Goal: Transaction & Acquisition: Purchase product/service

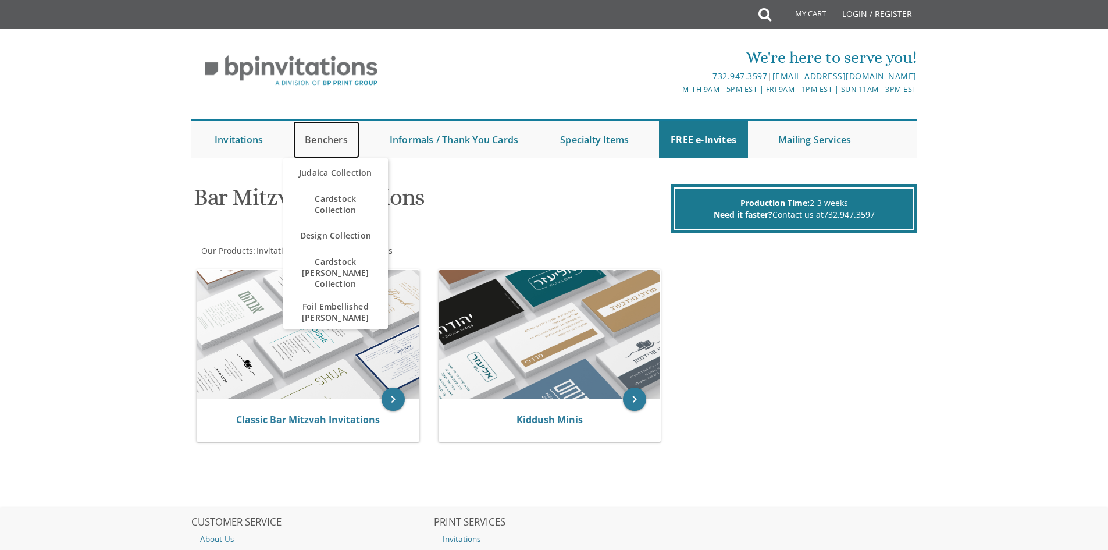
click at [332, 137] on link "Benchers" at bounding box center [326, 139] width 66 height 37
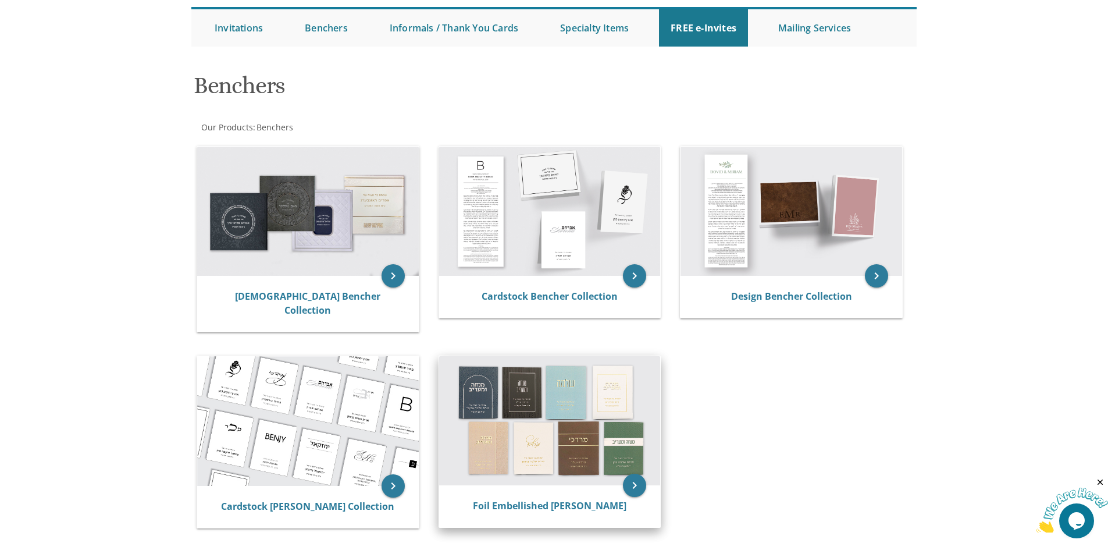
scroll to position [116, 0]
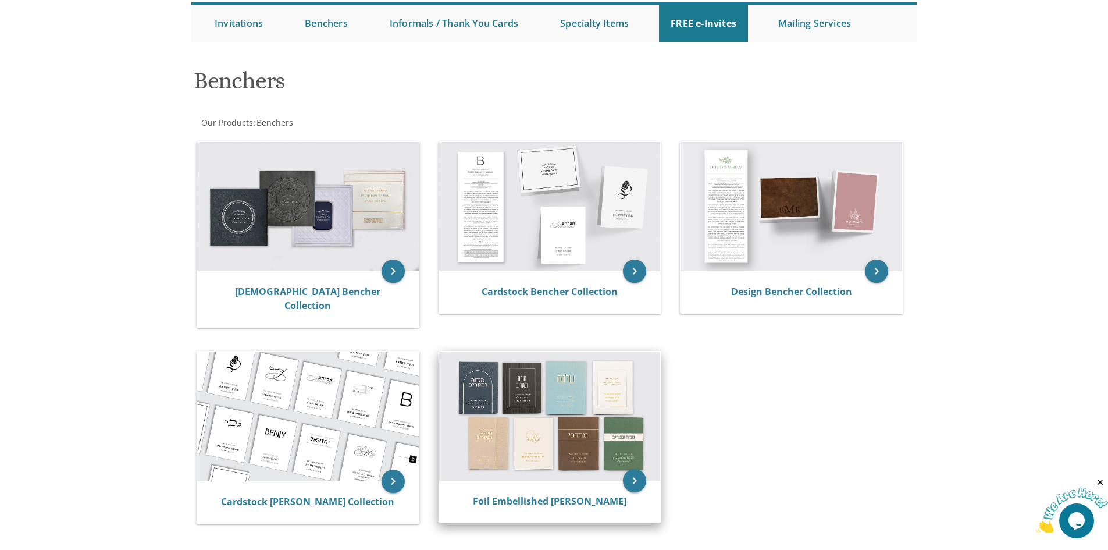
click at [612, 439] on img at bounding box center [550, 415] width 222 height 129
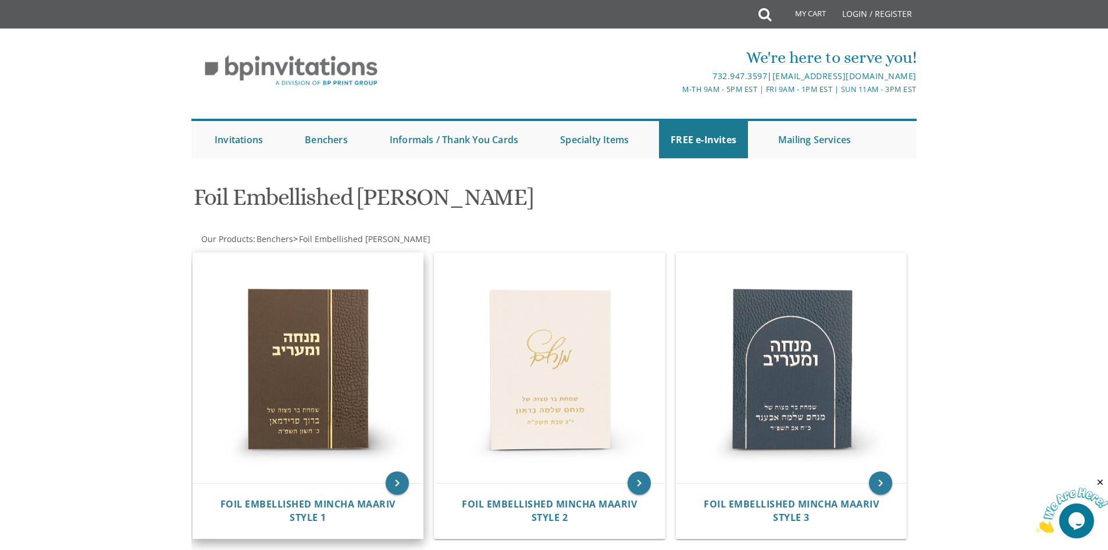
click at [335, 386] on img at bounding box center [308, 368] width 230 height 230
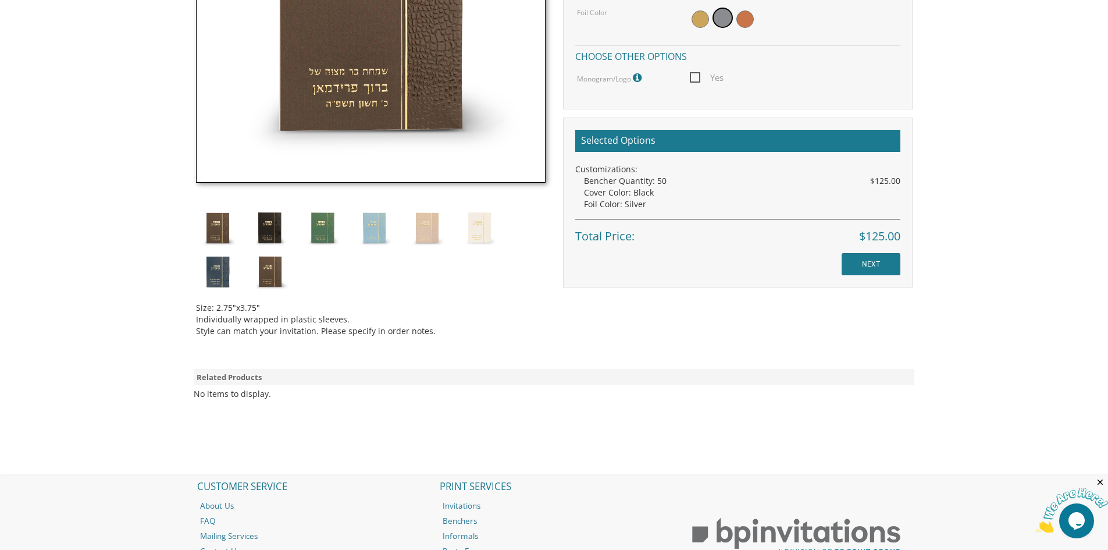
scroll to position [619, 0]
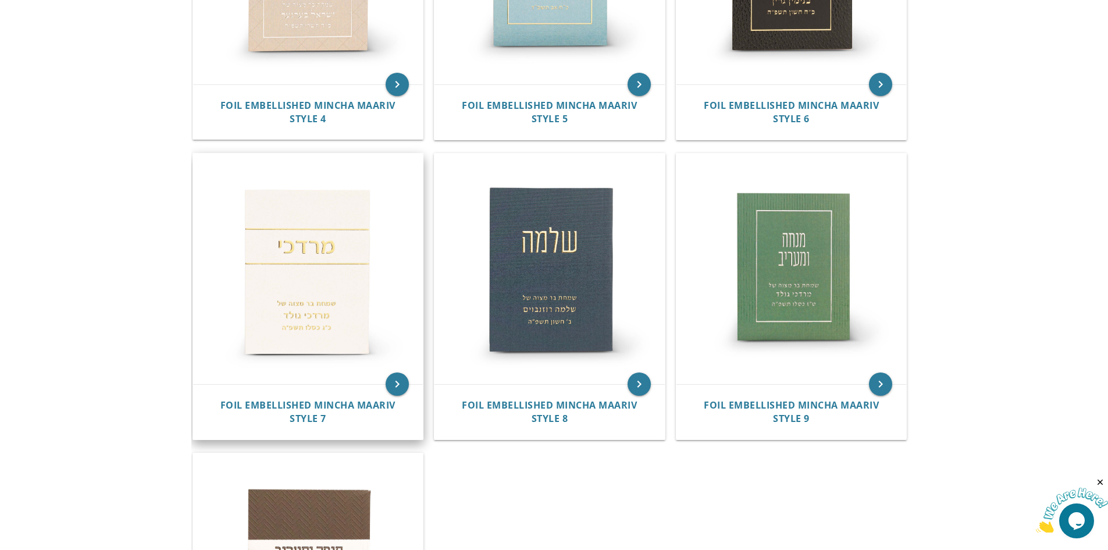
click at [336, 254] on img at bounding box center [308, 269] width 230 height 230
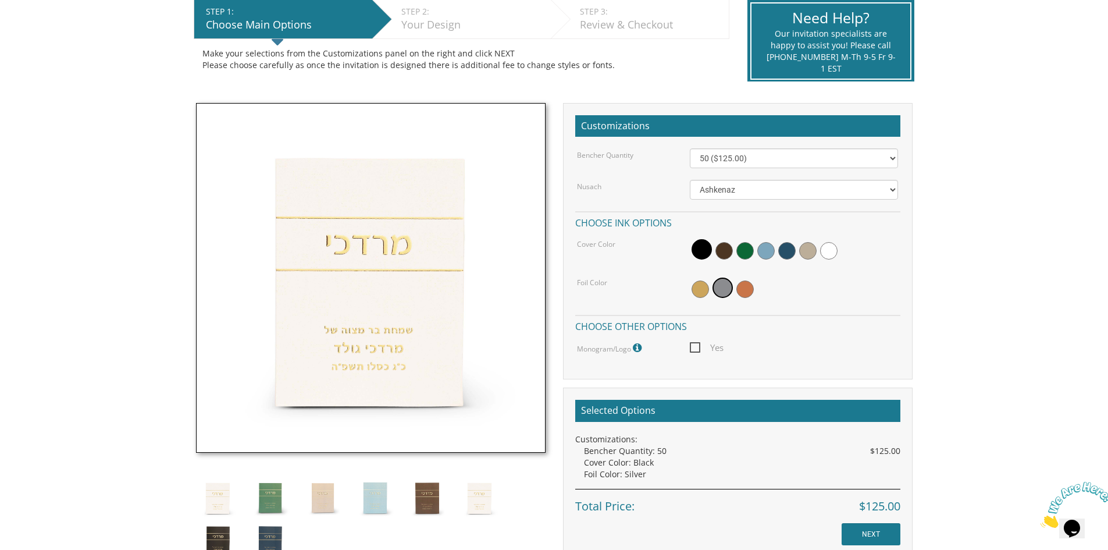
scroll to position [233, 0]
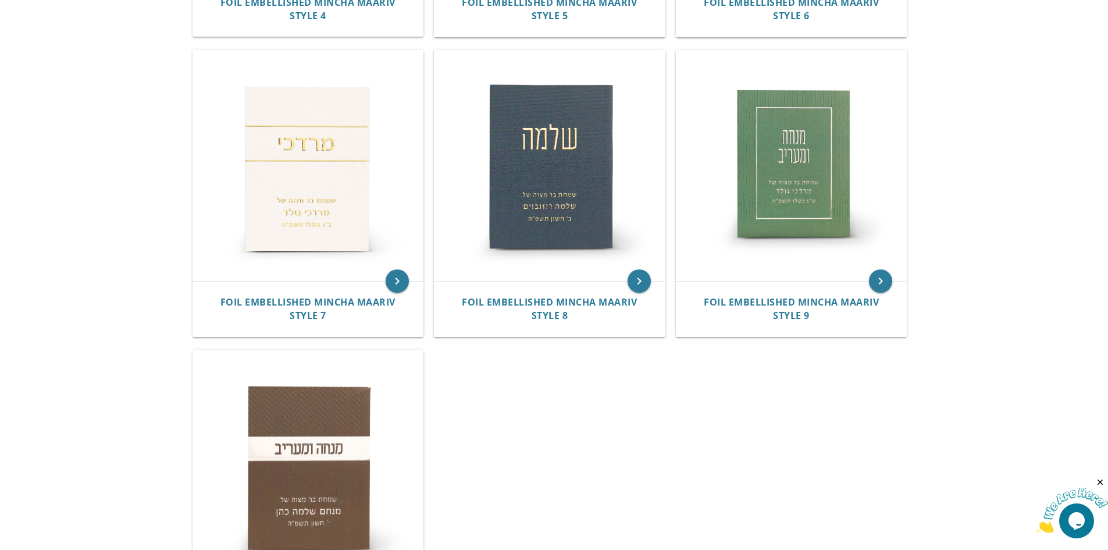
scroll to position [931, 0]
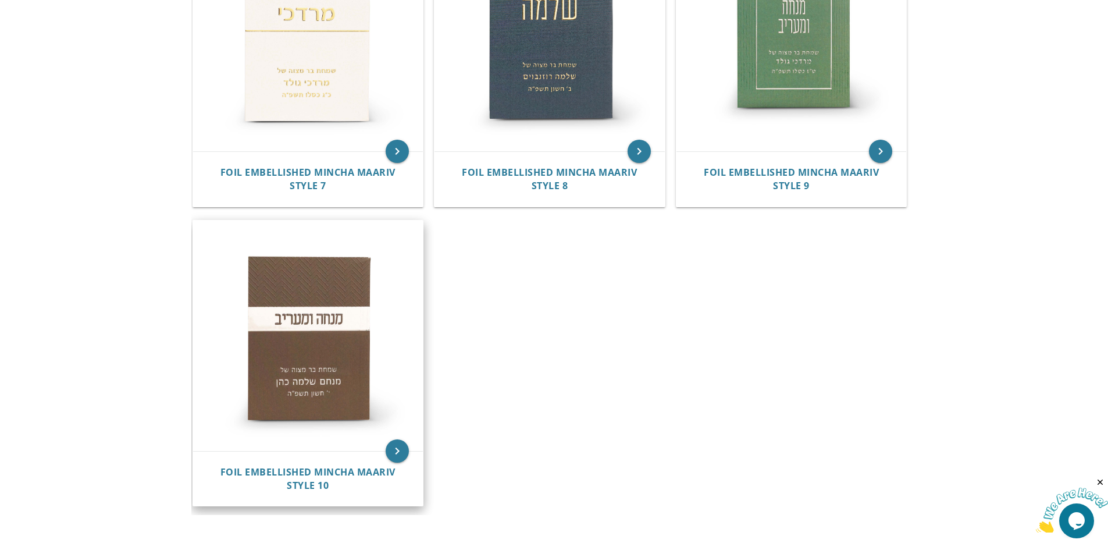
click at [355, 353] on img at bounding box center [308, 335] width 230 height 230
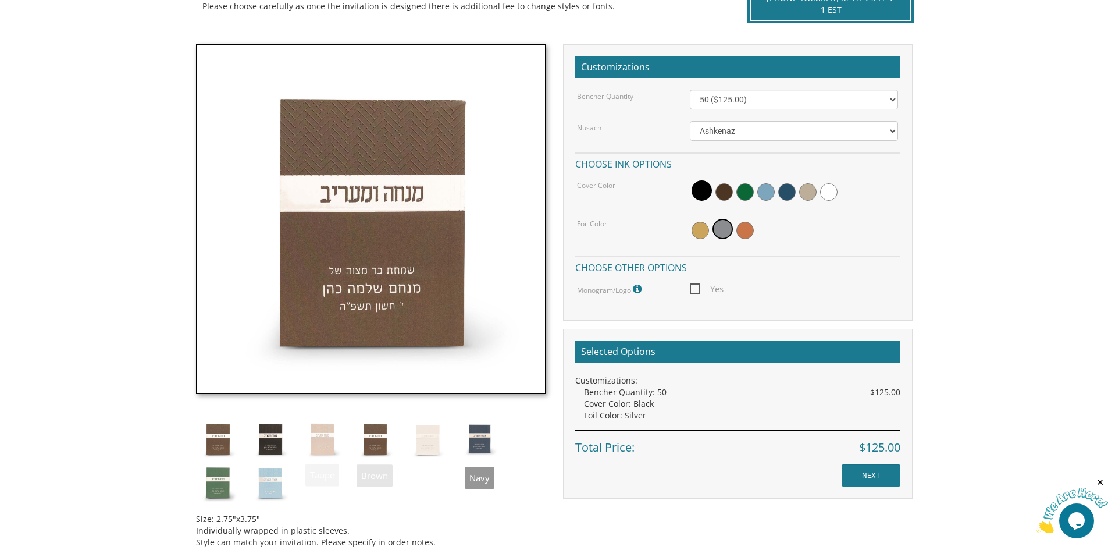
scroll to position [291, 0]
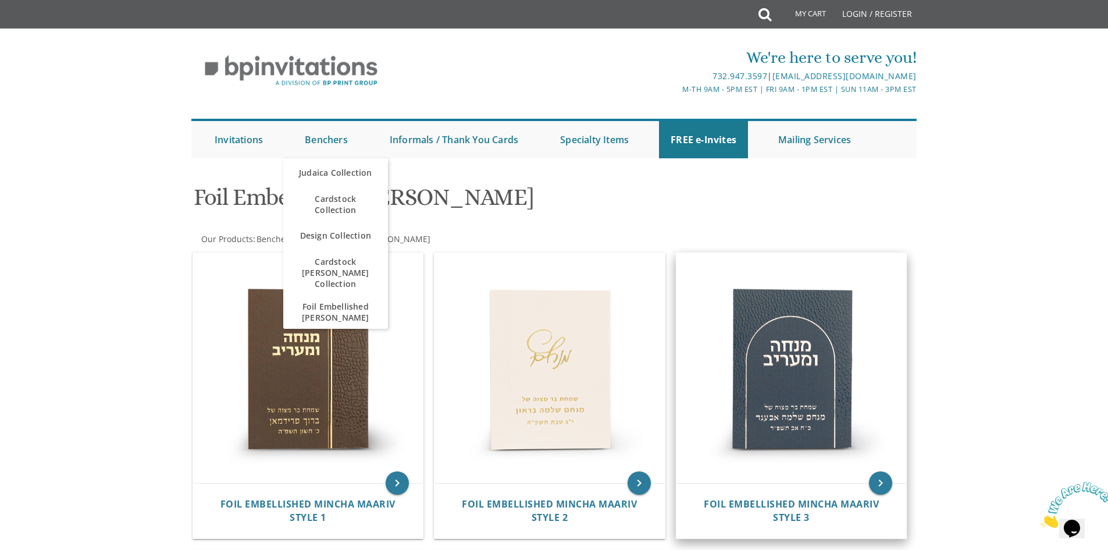
click at [843, 372] on img at bounding box center [791, 368] width 230 height 230
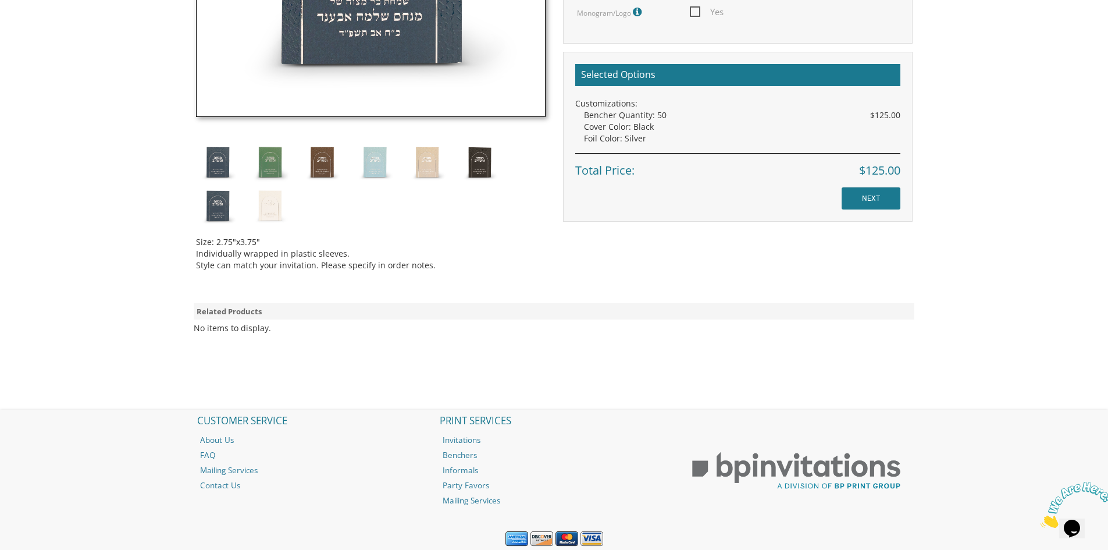
scroll to position [582, 0]
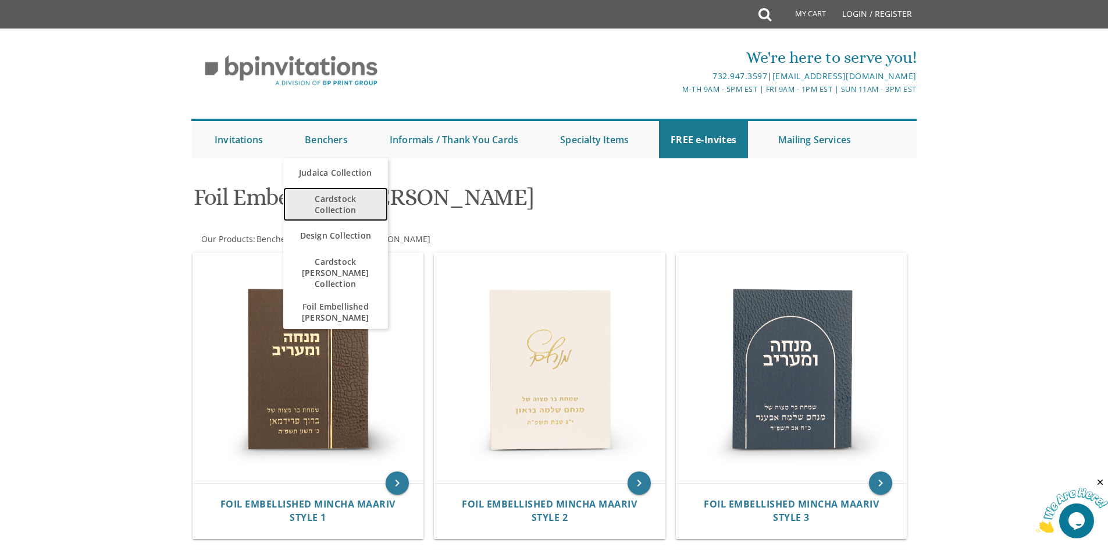
click at [334, 205] on span "Cardstock Collection" at bounding box center [335, 204] width 81 height 34
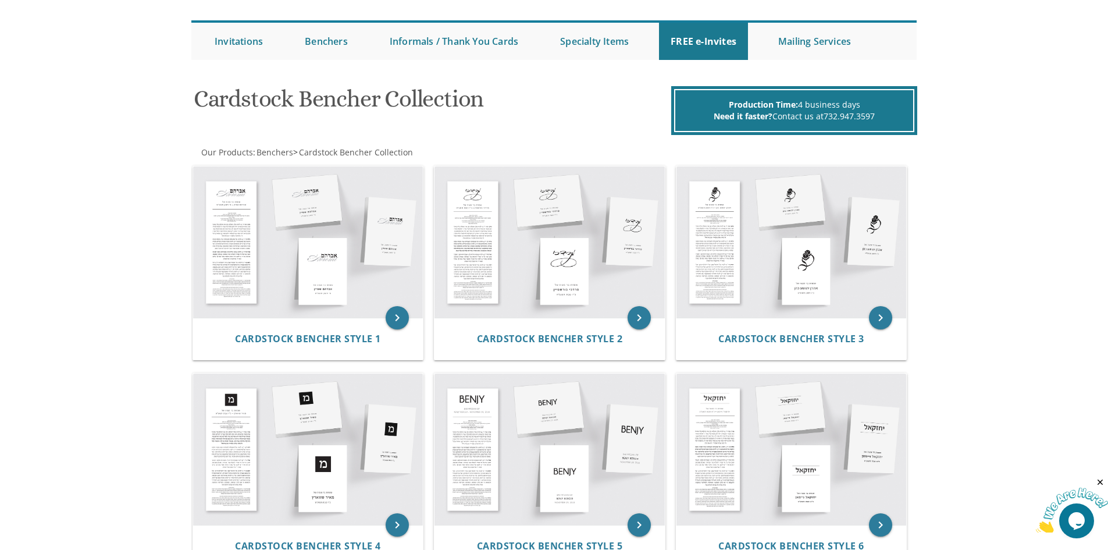
scroll to position [116, 0]
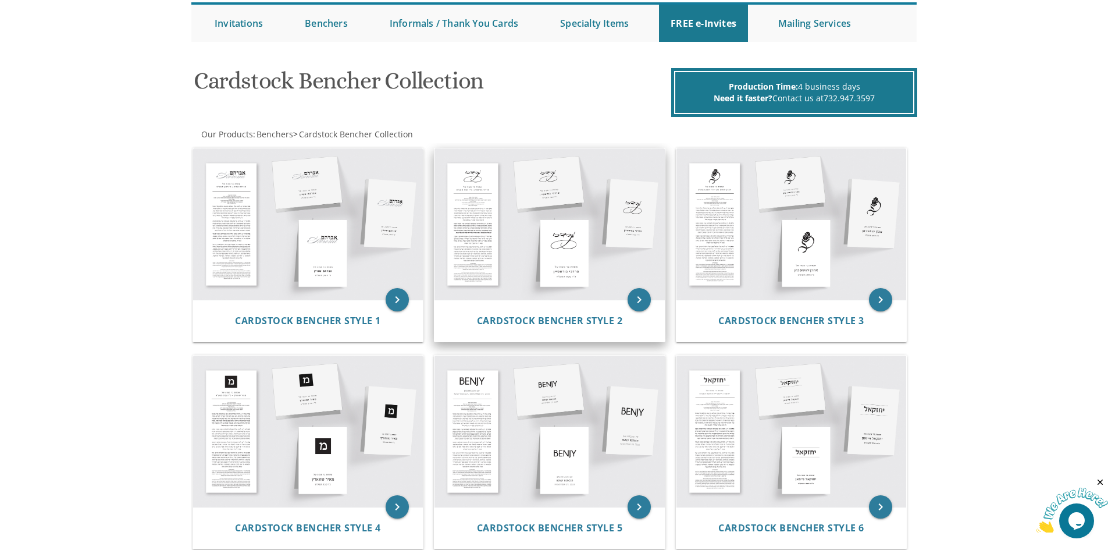
click at [529, 222] on img at bounding box center [549, 223] width 230 height 151
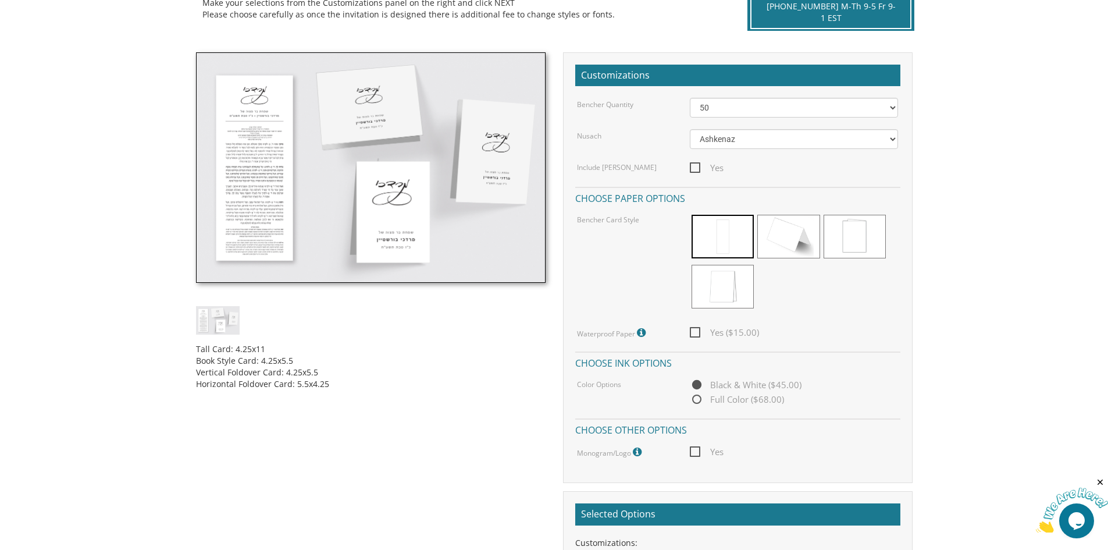
scroll to position [291, 0]
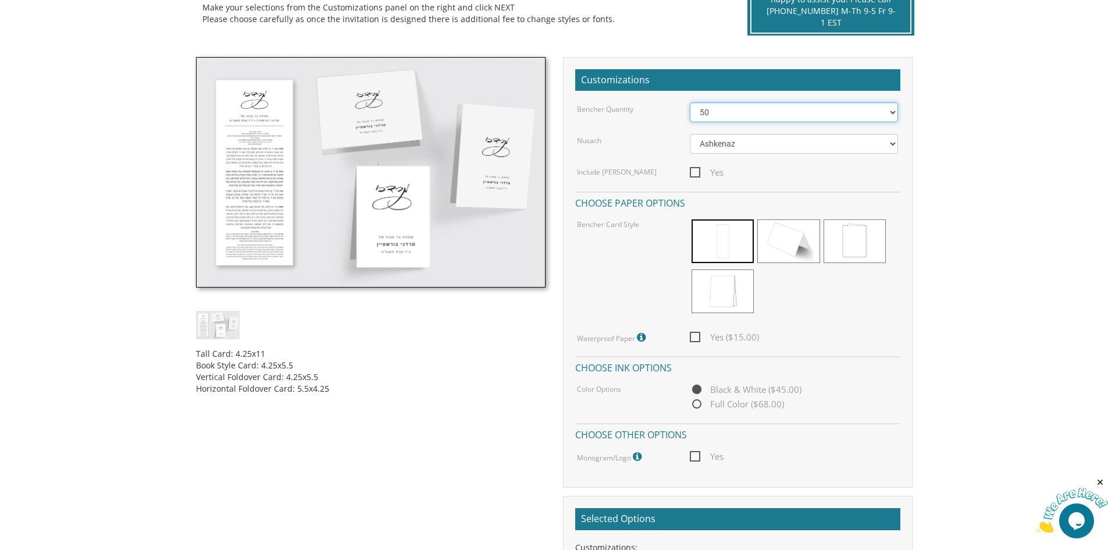
click at [889, 116] on select "50 60 70 80 90 100 125 150 175 200 225 250 275 300 325 350 375 400 425 450 475 …" at bounding box center [794, 112] width 208 height 20
click at [690, 102] on select "50 60 70 80 90 100 125 150 175 200 225 250 275 300 325 350 375 400 425 450 475 …" at bounding box center [794, 112] width 208 height 20
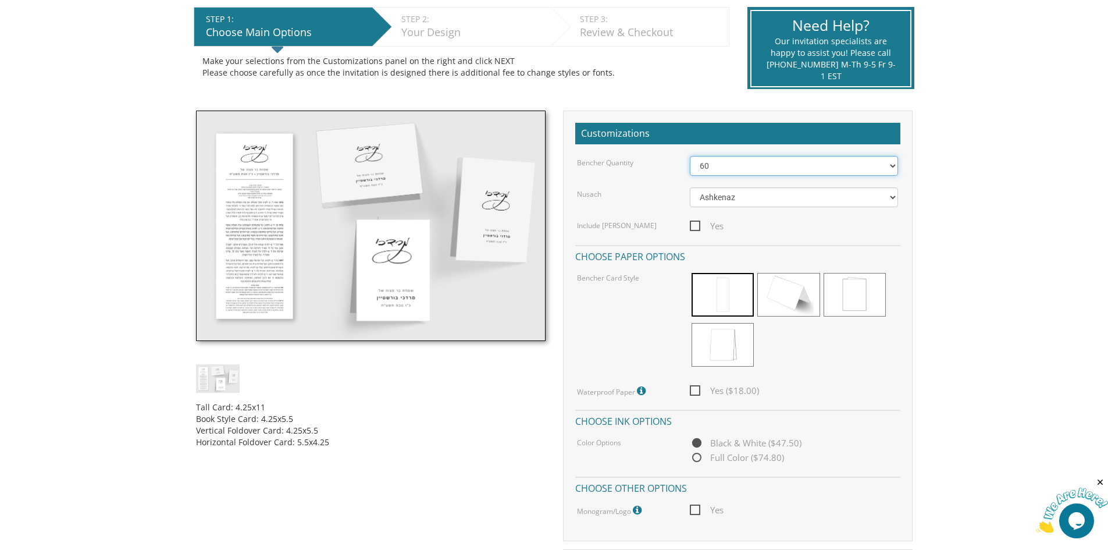
scroll to position [233, 0]
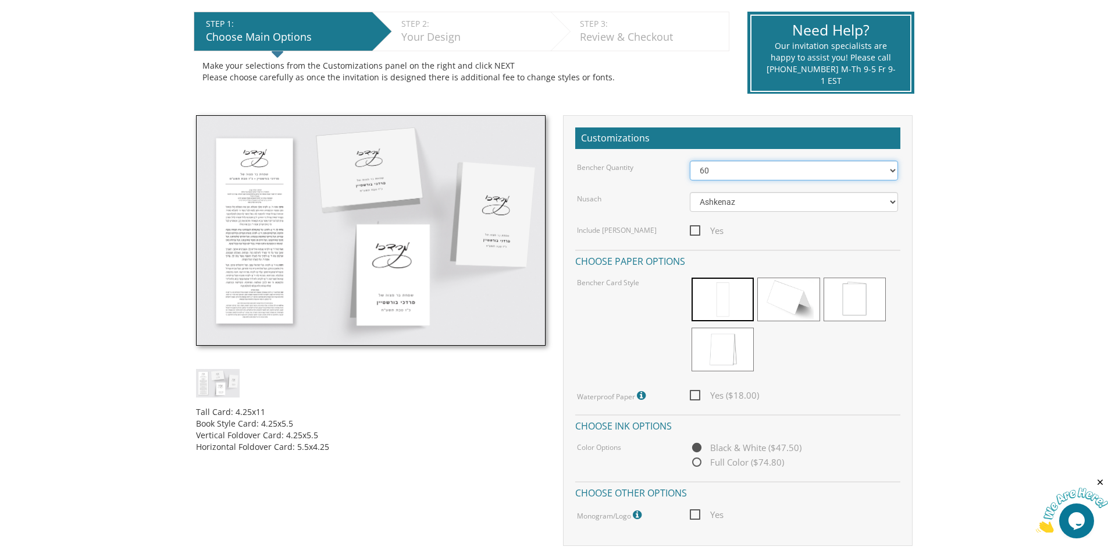
click at [856, 170] on select "50 60 70 80 90 100 125 150 175 200 225 250 275 300 325 350 375 400 425 450 475 …" at bounding box center [794, 171] width 208 height 20
select select "56"
click at [690, 161] on select "50 60 70 80 90 100 125 150 175 200 225 250 275 300 325 350 375 400 425 450 475 …" at bounding box center [794, 171] width 208 height 20
click at [696, 390] on span "Yes ($15.00)" at bounding box center [724, 395] width 69 height 15
click at [696, 390] on input "Yes ($15.00)" at bounding box center [694, 394] width 8 height 8
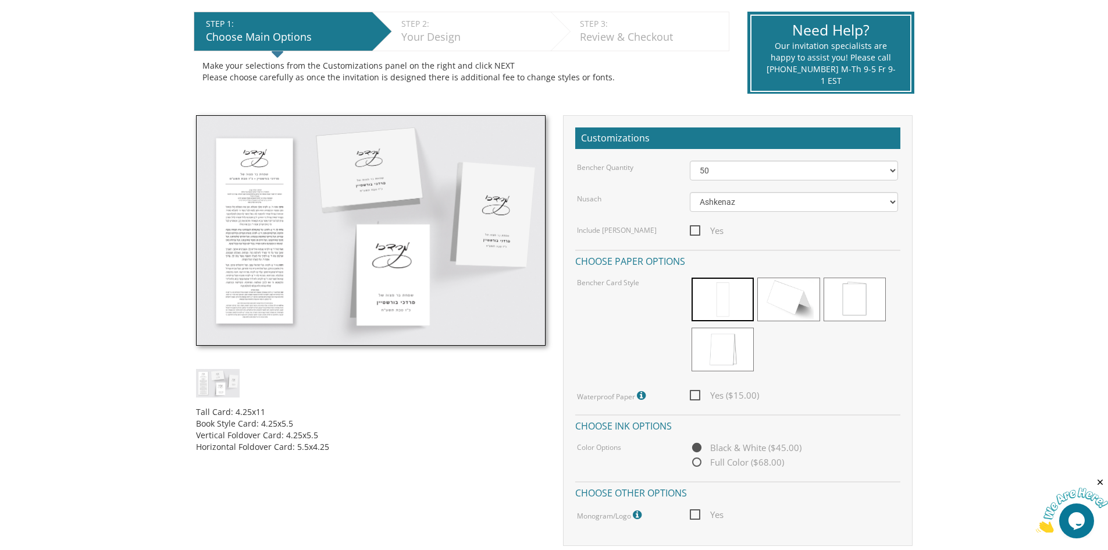
checkbox input "true"
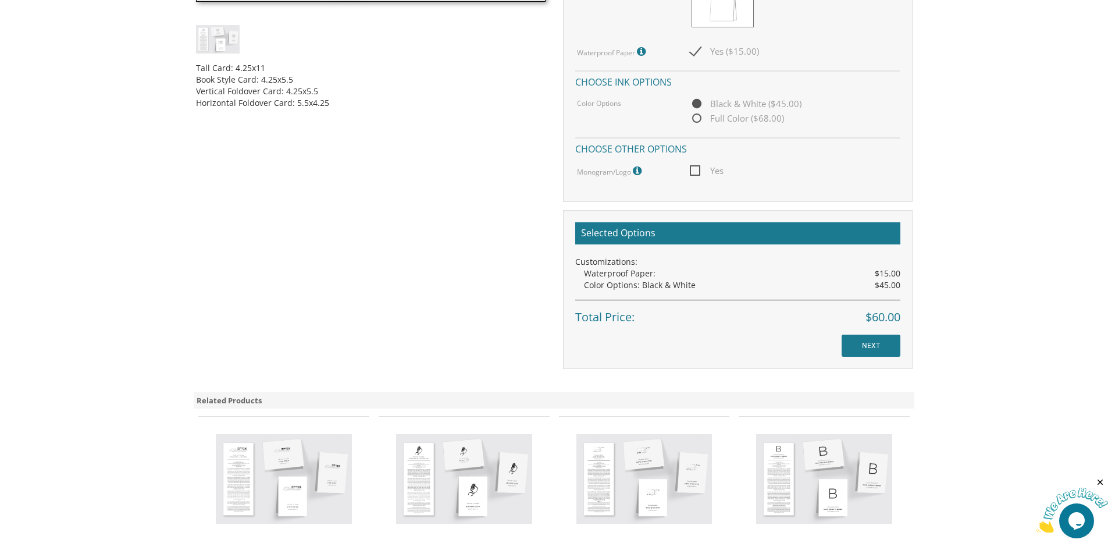
scroll to position [582, 0]
